Goal: Task Accomplishment & Management: Complete application form

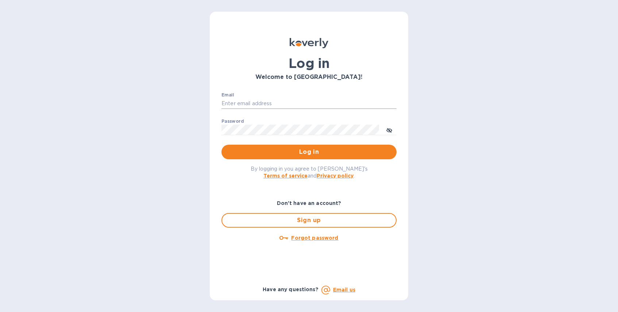
click at [251, 101] on input "Email" at bounding box center [309, 103] width 175 height 11
type input "aric@archetyp.com"
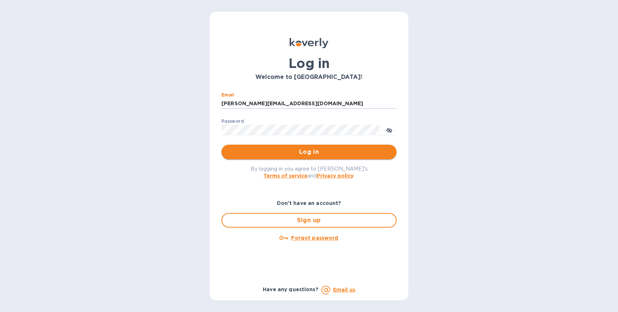
click at [288, 156] on span "Log in" at bounding box center [309, 151] width 164 height 9
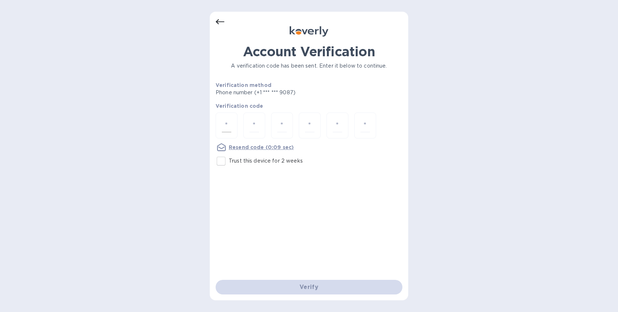
click at [226, 122] on input "number" at bounding box center [226, 126] width 9 height 14
type input "6"
type input "9"
type input "8"
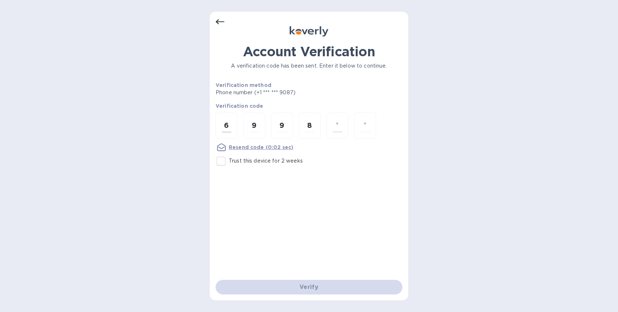
type input "4"
type input "6"
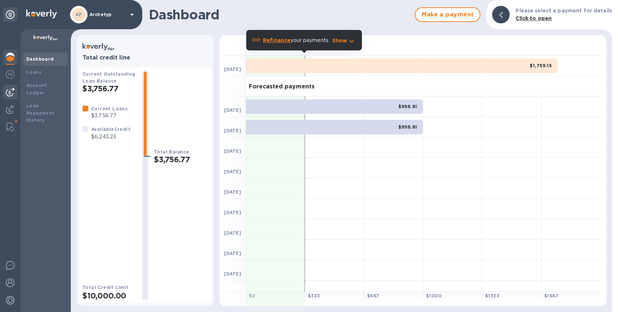
click at [10, 89] on img at bounding box center [10, 92] width 9 height 9
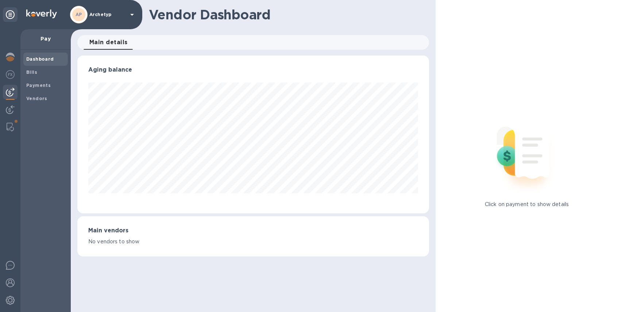
scroll to position [158, 352]
click at [36, 99] on b "Vendors" at bounding box center [36, 98] width 21 height 5
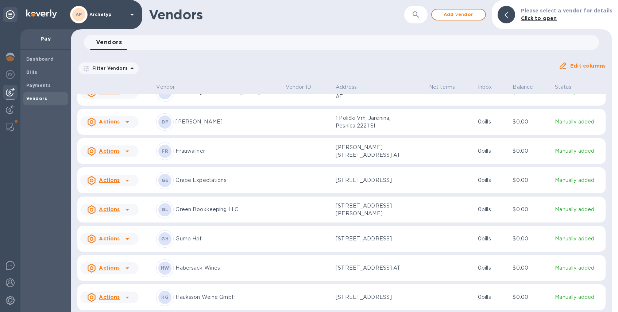
scroll to position [201, 0]
click at [205, 205] on p "Green Bookkeeping LLC" at bounding box center [228, 209] width 104 height 8
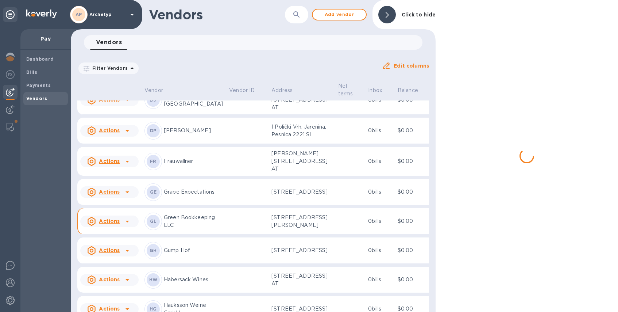
scroll to position [253, 0]
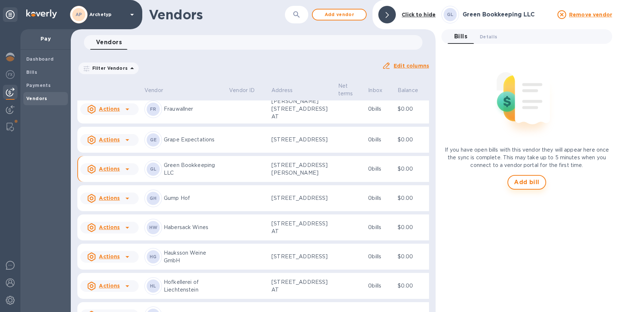
click at [527, 180] on span "Add bill" at bounding box center [527, 182] width 26 height 9
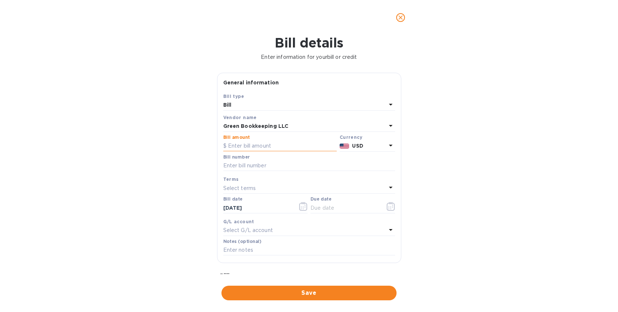
click at [261, 145] on input "text" at bounding box center [280, 146] width 114 height 11
type input "300"
click at [260, 166] on input "text" at bounding box center [309, 165] width 172 height 11
type input "609"
click at [248, 186] on p "Select terms" at bounding box center [239, 188] width 33 height 8
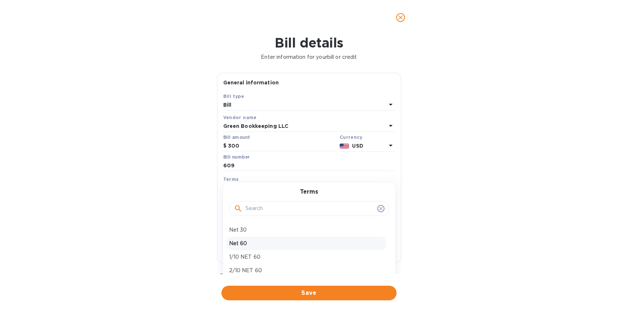
scroll to position [24, 0]
click at [247, 261] on p "Due on receipt" at bounding box center [306, 260] width 154 height 8
type input "[DATE]"
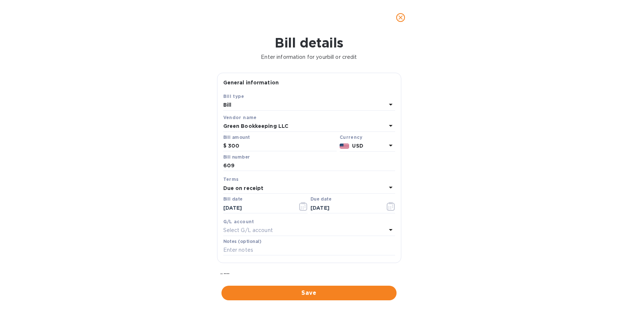
click at [250, 230] on p "Select G/L account" at bounding box center [248, 230] width 50 height 8
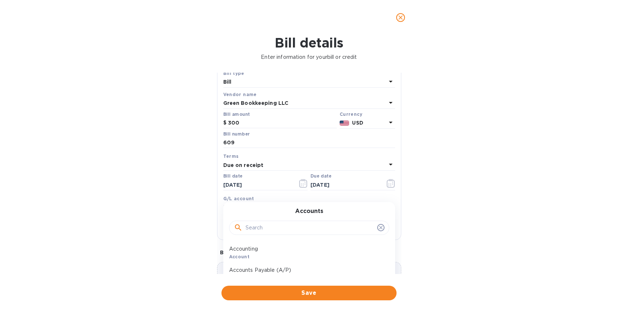
scroll to position [24, 0]
click at [246, 250] on p "Accounting" at bounding box center [306, 248] width 154 height 8
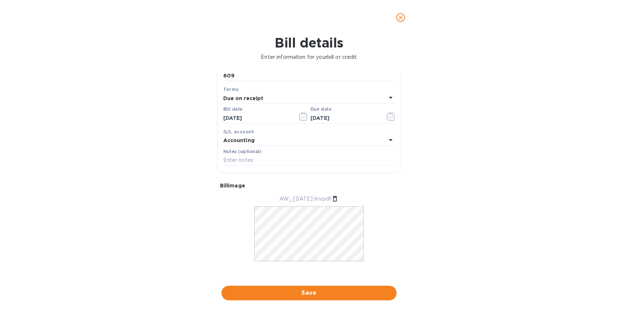
scroll to position [96, 0]
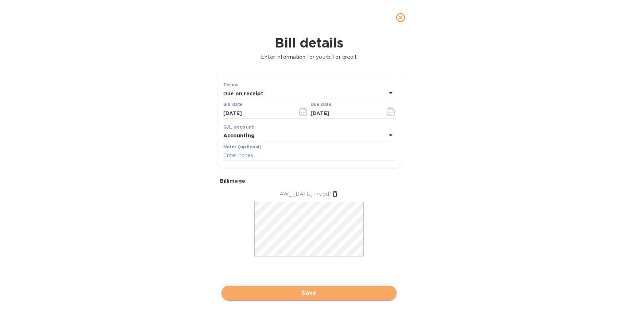
click at [304, 293] on span "Save" at bounding box center [309, 292] width 164 height 9
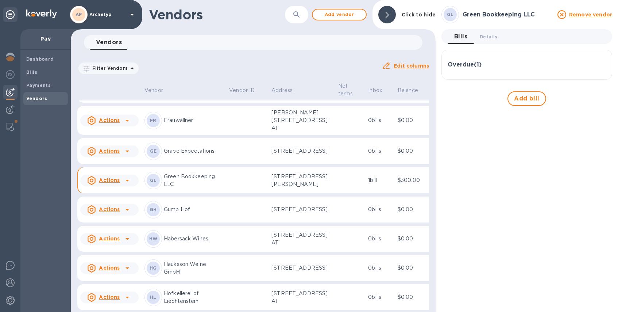
scroll to position [247, 0]
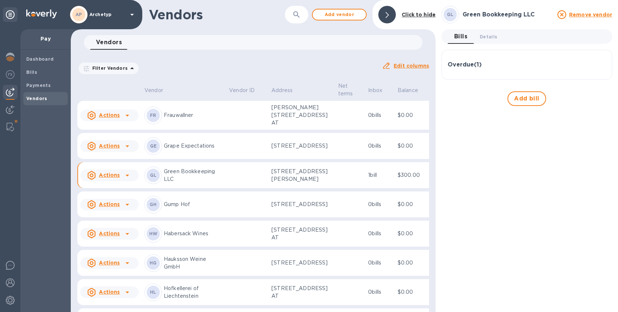
click at [172, 183] on p "Green Bookkeeping LLC" at bounding box center [193, 175] width 59 height 15
click at [527, 96] on span "Add bill" at bounding box center [527, 98] width 26 height 9
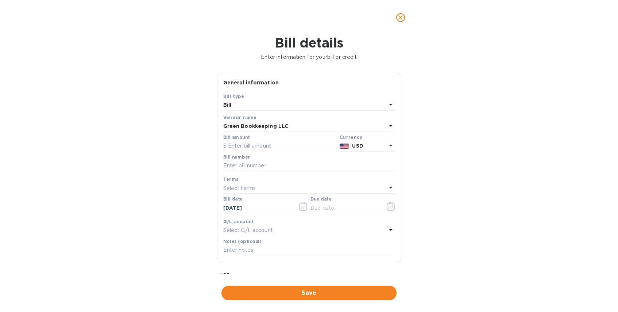
click at [268, 145] on input "text" at bounding box center [280, 146] width 114 height 11
type input "480"
click at [252, 166] on input "text" at bounding box center [309, 165] width 172 height 11
type input "590"
click at [244, 189] on p "Select terms" at bounding box center [239, 188] width 33 height 8
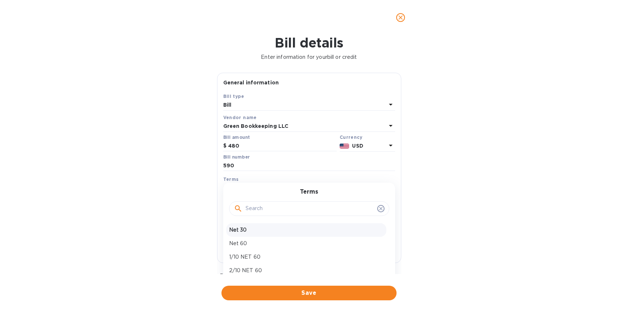
scroll to position [24, 0]
click at [242, 262] on p "Due on receipt" at bounding box center [306, 260] width 154 height 8
type input "[DATE]"
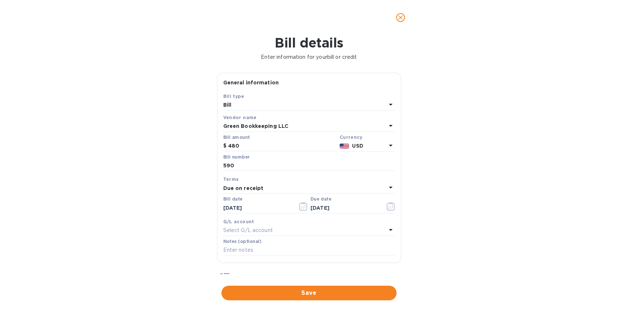
click at [256, 232] on p "Select G/L account" at bounding box center [248, 230] width 50 height 8
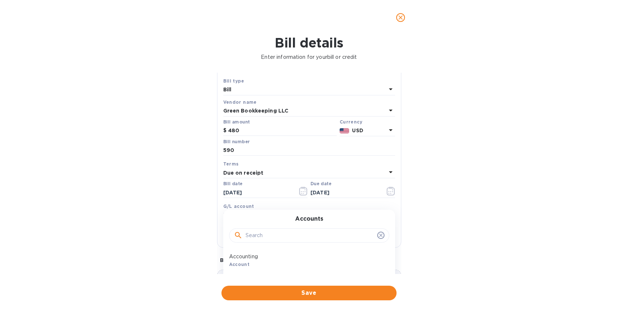
scroll to position [16, 0]
click at [252, 257] on p "Accounting" at bounding box center [306, 256] width 154 height 8
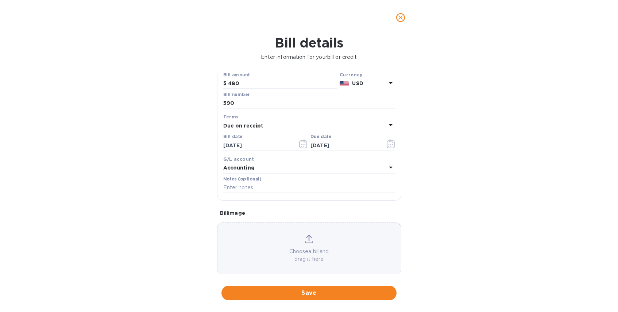
scroll to position [63, 0]
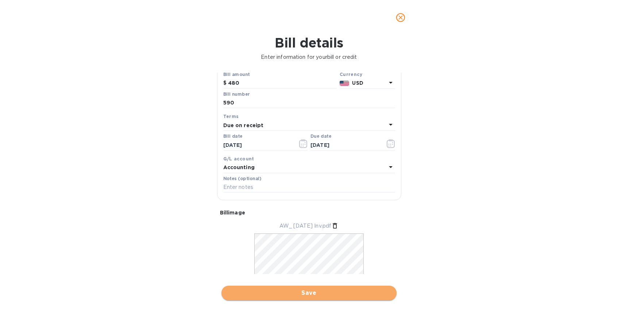
click at [317, 293] on span "Save" at bounding box center [309, 292] width 164 height 9
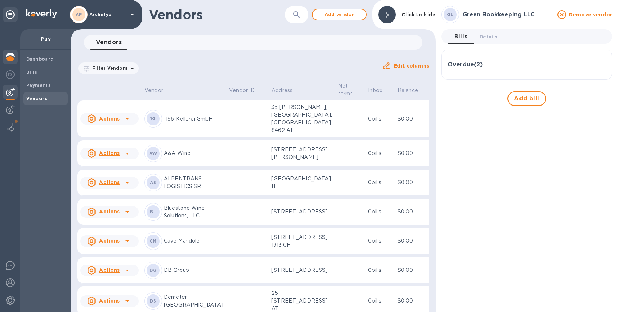
click at [11, 57] on img at bounding box center [10, 57] width 9 height 9
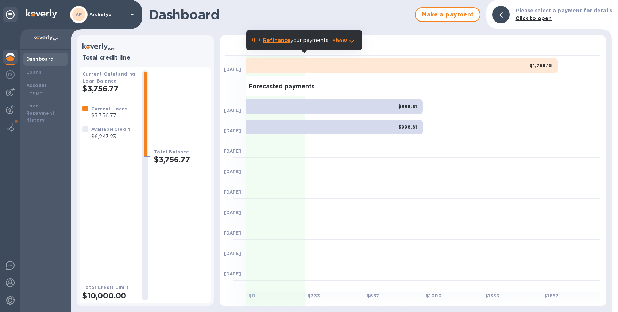
click at [39, 59] on b "Dashboard" at bounding box center [40, 58] width 28 height 5
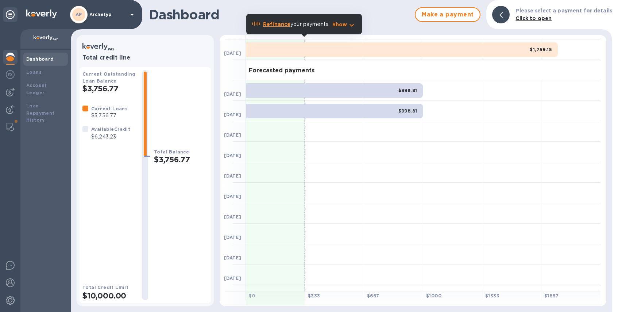
scroll to position [30, 0]
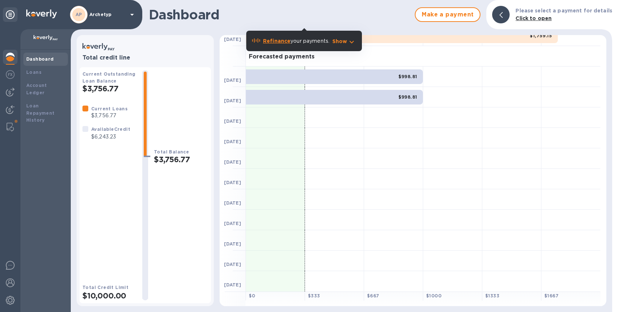
click at [45, 38] on img at bounding box center [46, 38] width 24 height 6
click at [37, 62] on div "Dashboard" at bounding box center [45, 58] width 39 height 7
click at [44, 54] on div "Dashboard" at bounding box center [45, 59] width 45 height 13
click at [11, 92] on img at bounding box center [10, 92] width 9 height 9
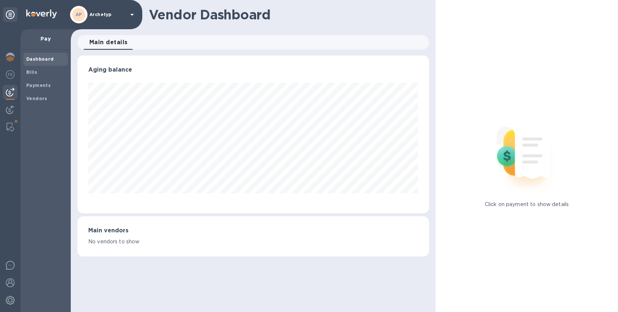
scroll to position [158, 352]
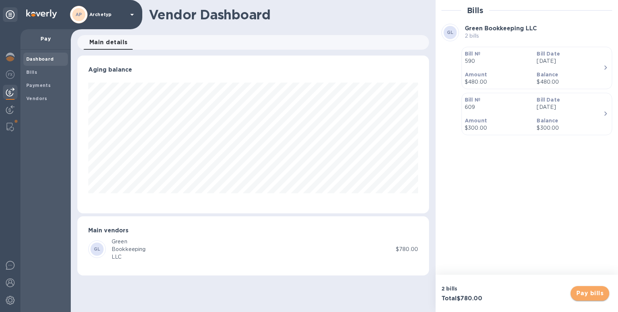
click at [582, 292] on span "Pay bills" at bounding box center [590, 293] width 27 height 9
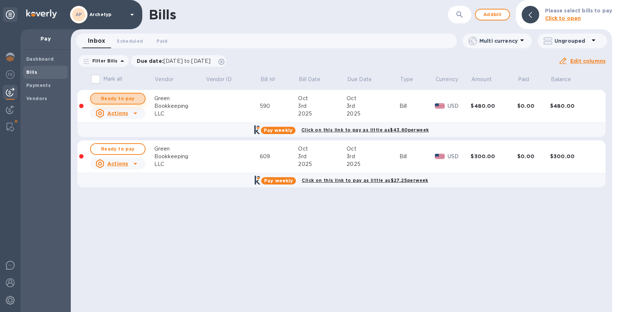
click at [122, 97] on span "Ready to pay" at bounding box center [118, 98] width 42 height 9
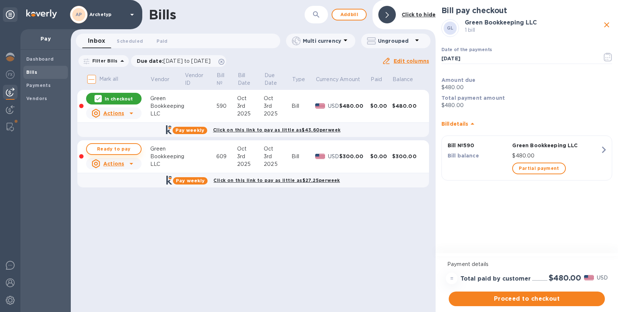
click at [113, 147] on span "Ready to pay" at bounding box center [114, 149] width 42 height 9
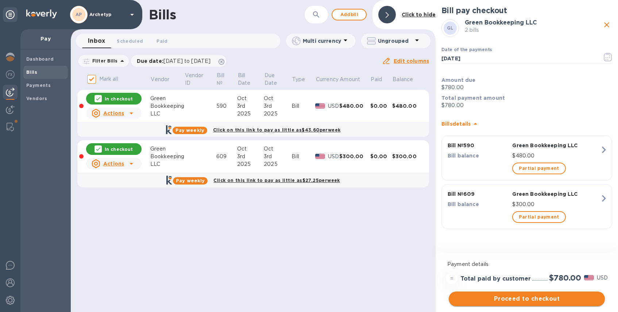
click at [535, 300] on span "Proceed to checkout" at bounding box center [527, 298] width 145 height 9
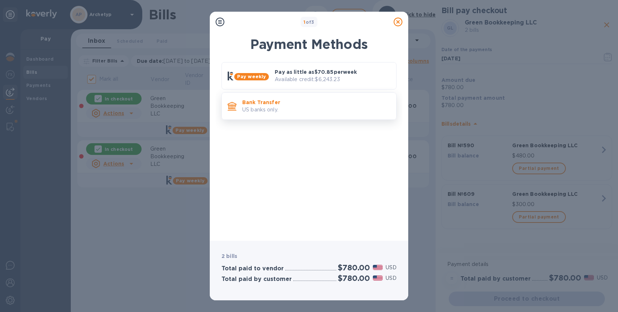
click at [297, 111] on p "US banks only." at bounding box center [316, 110] width 148 height 8
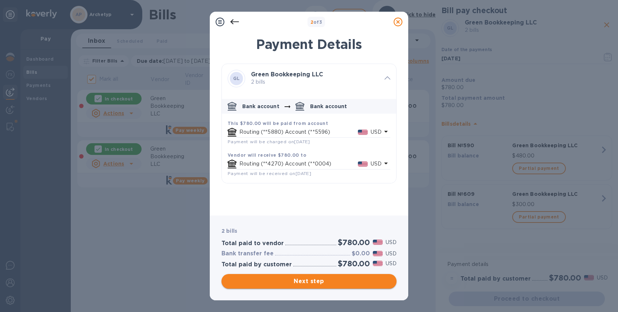
click at [323, 280] on span "Next step" at bounding box center [309, 281] width 164 height 9
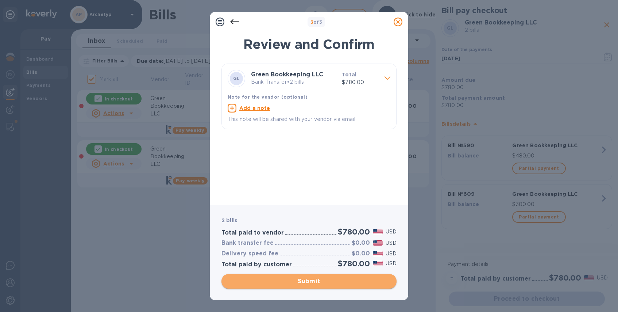
click at [324, 280] on span "Submit" at bounding box center [309, 281] width 164 height 9
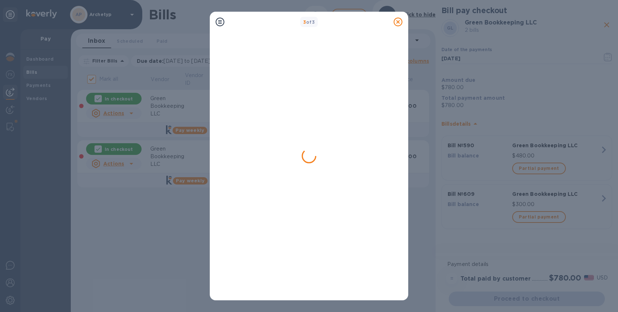
checkbox input "false"
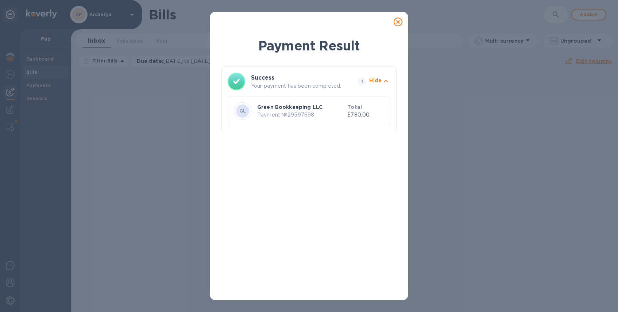
click at [398, 22] on icon at bounding box center [398, 22] width 9 height 9
